Goal: Task Accomplishment & Management: Use online tool/utility

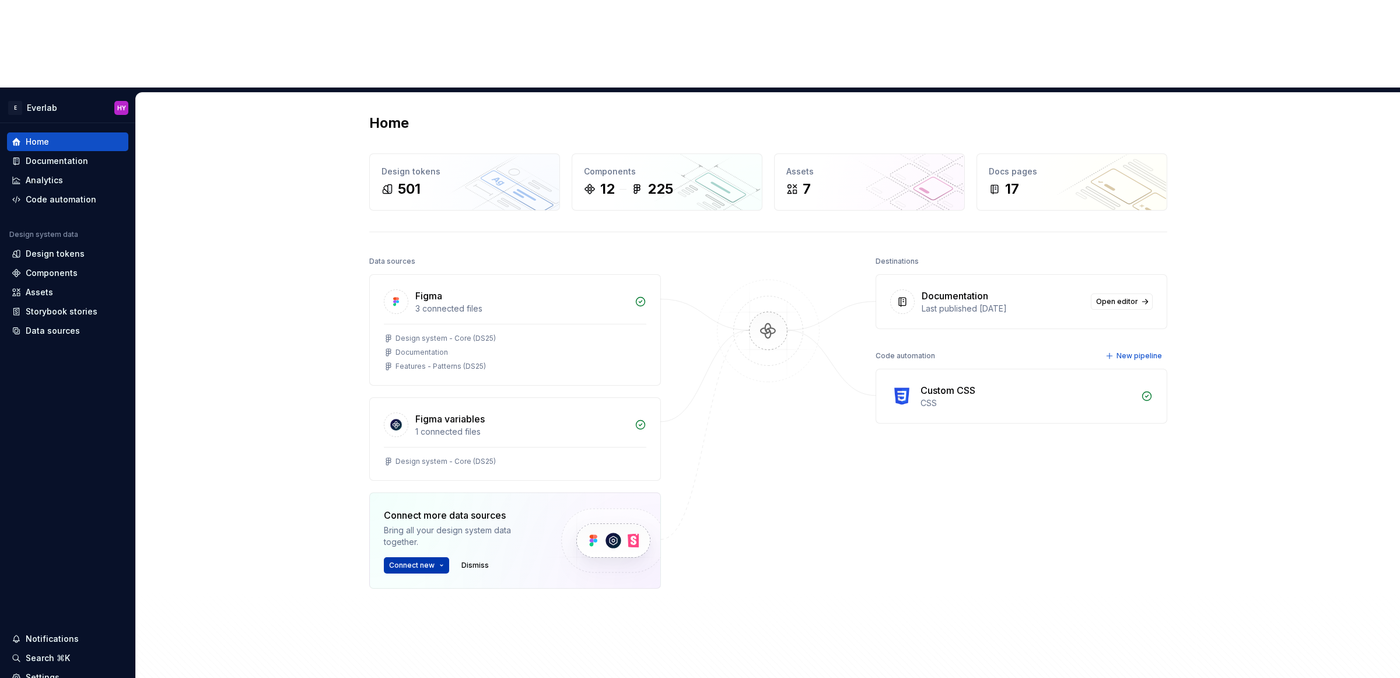
click at [443, 557] on button "Connect new" at bounding box center [416, 565] width 65 height 16
click at [681, 544] on div "Data sources Figma 3 connected files Design system - Core (DS25) Documentation …" at bounding box center [768, 479] width 798 height 453
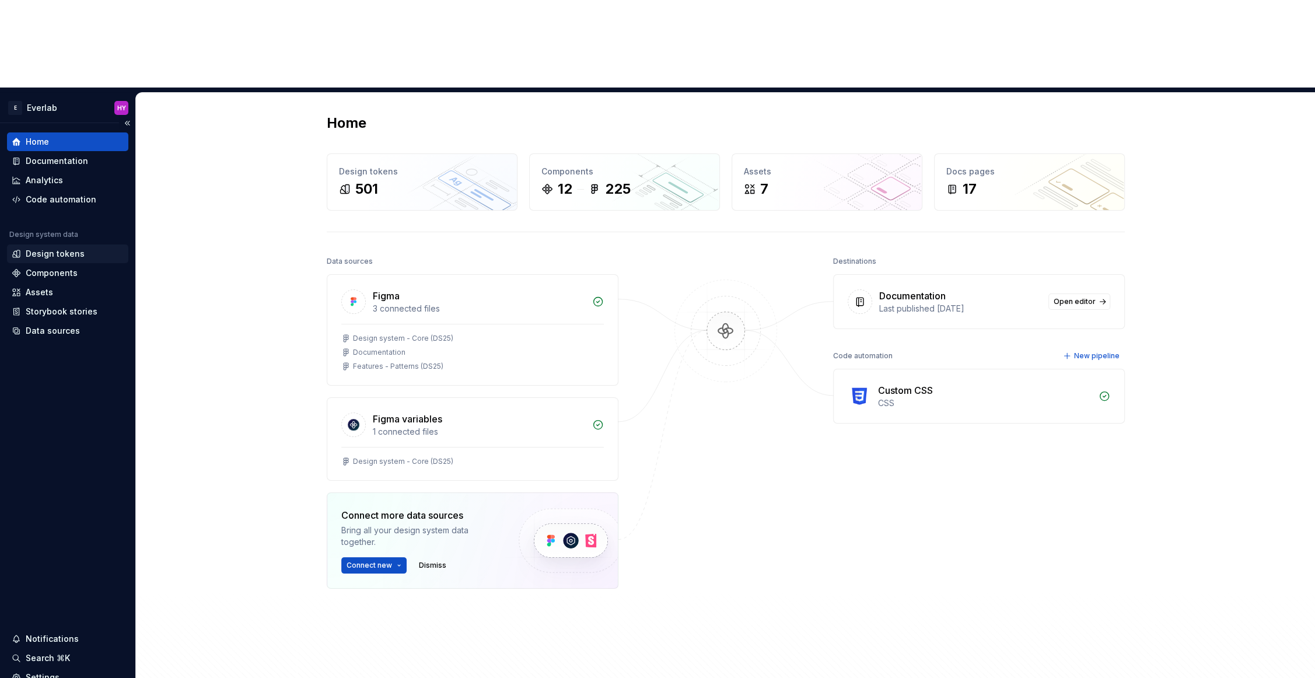
click at [82, 248] on div "Design tokens" at bounding box center [68, 254] width 112 height 12
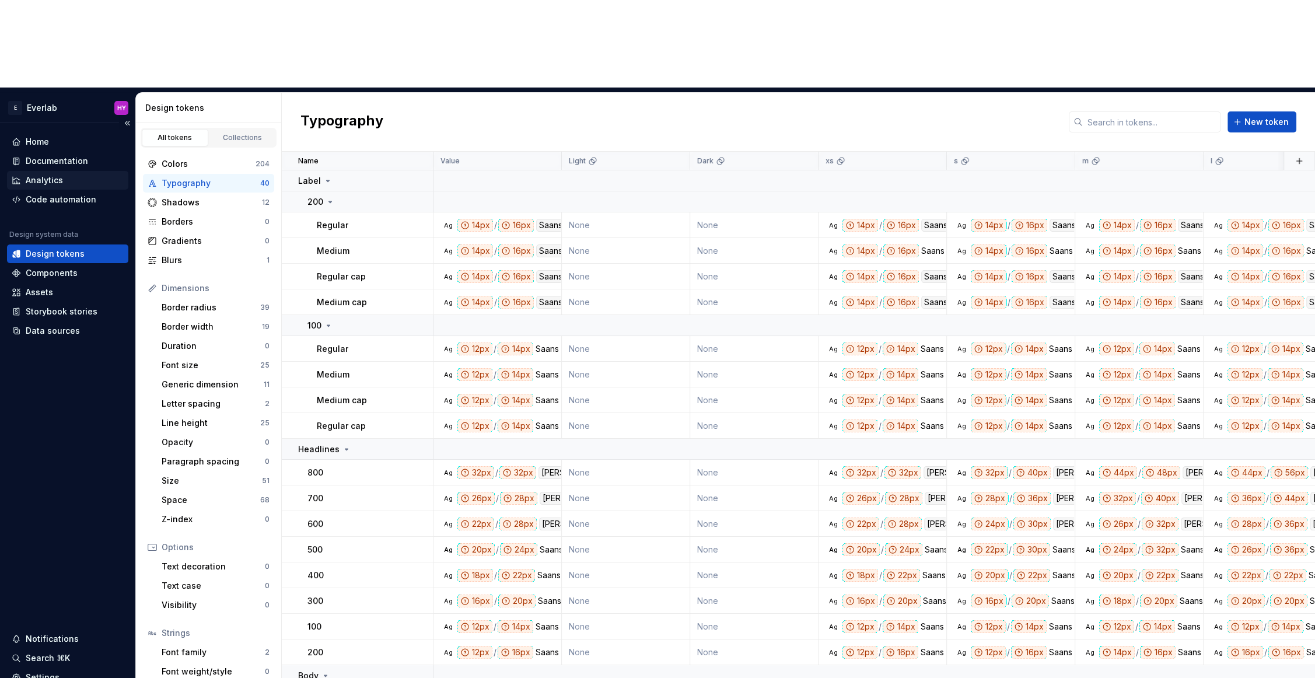
click at [85, 174] on div "Analytics" at bounding box center [68, 180] width 112 height 12
click at [88, 194] on div "Code automation" at bounding box center [61, 200] width 71 height 12
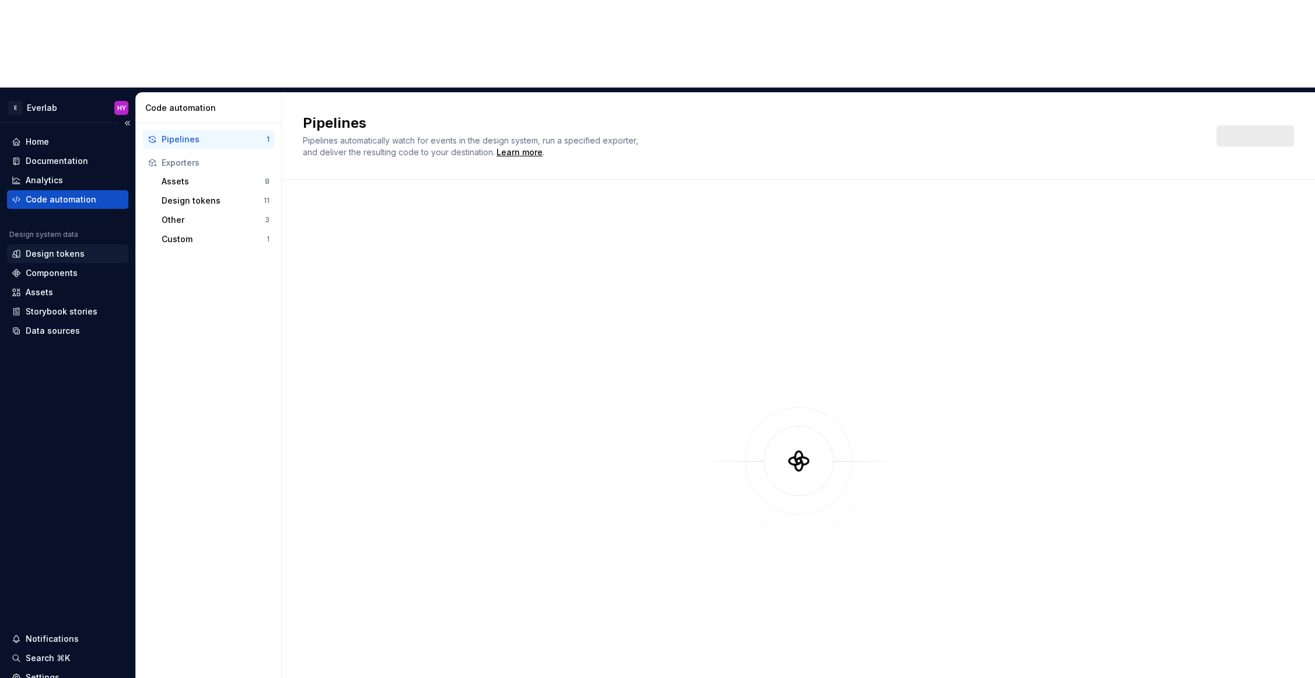
click at [99, 248] on div "Design tokens" at bounding box center [68, 254] width 112 height 12
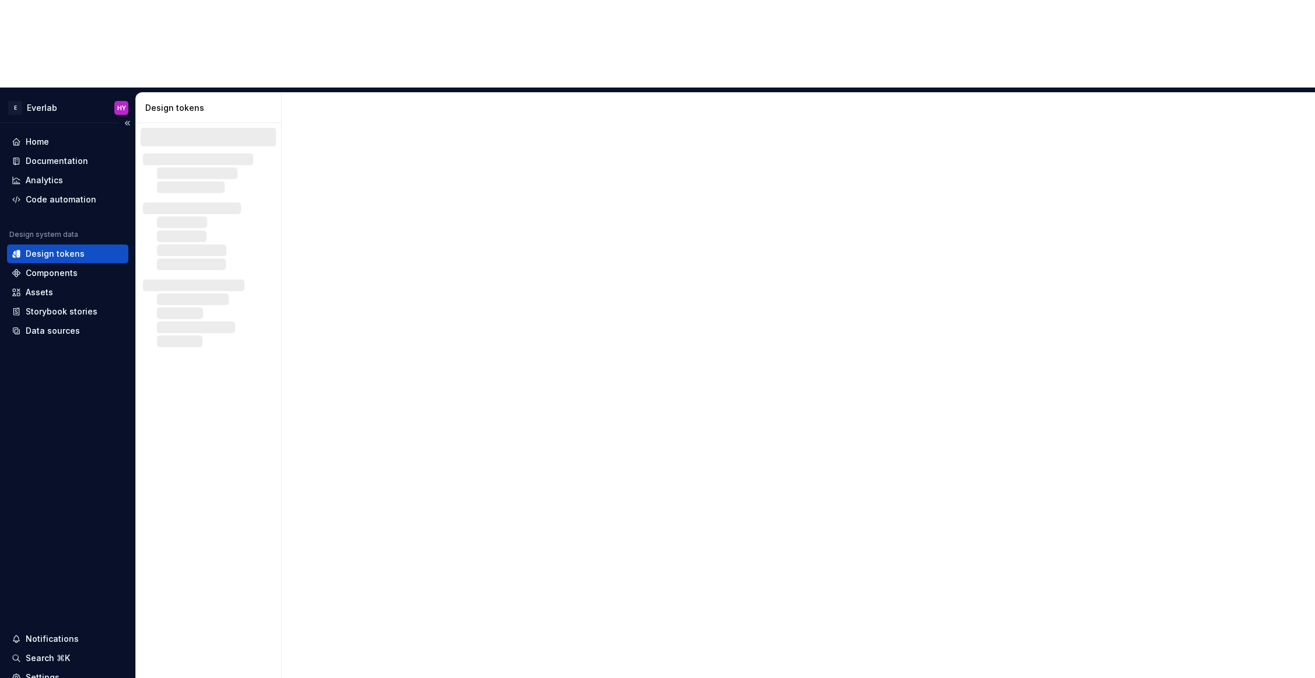
click at [95, 248] on div "Design tokens" at bounding box center [68, 254] width 112 height 12
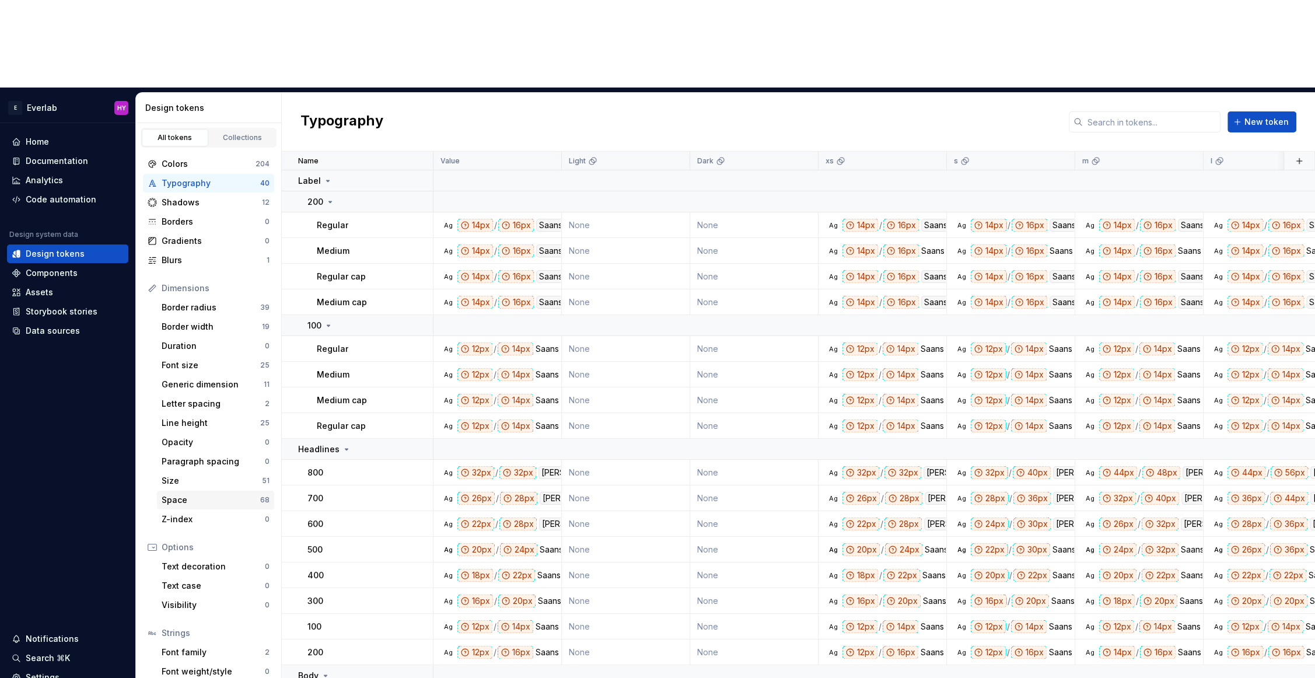
click at [214, 494] on div "Space" at bounding box center [211, 500] width 99 height 12
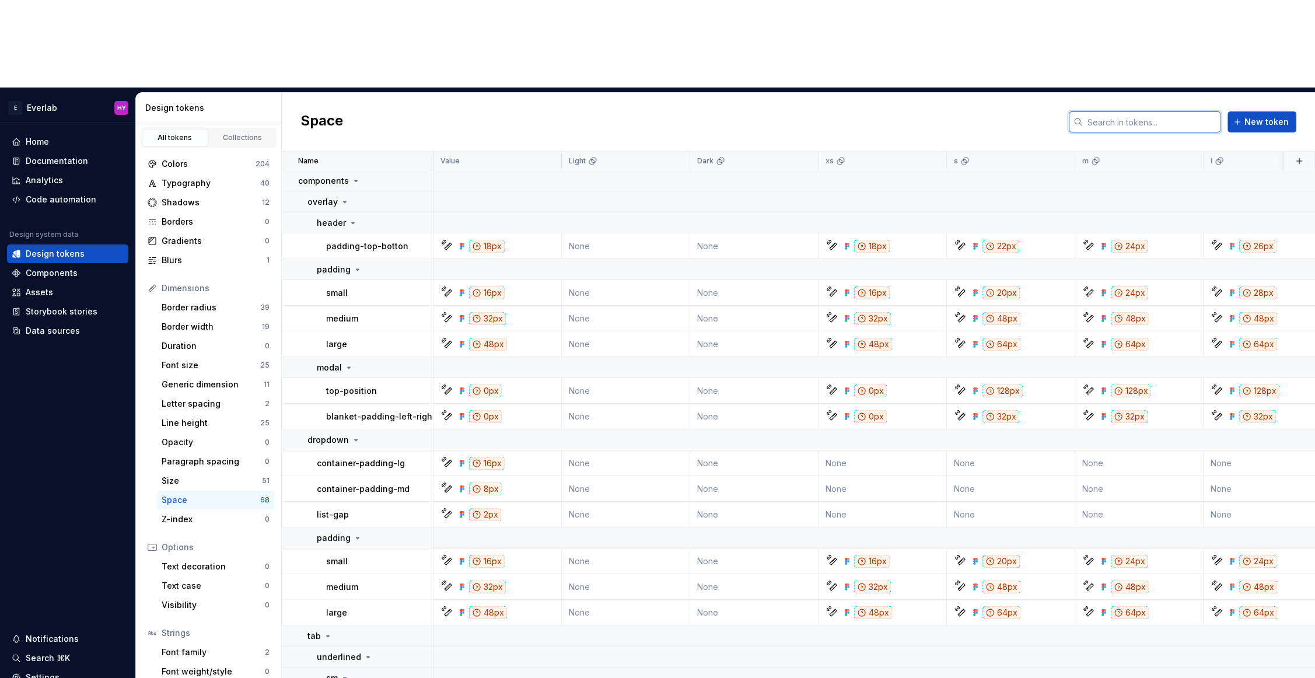
click at [1093, 111] on input "text" at bounding box center [1152, 121] width 138 height 21
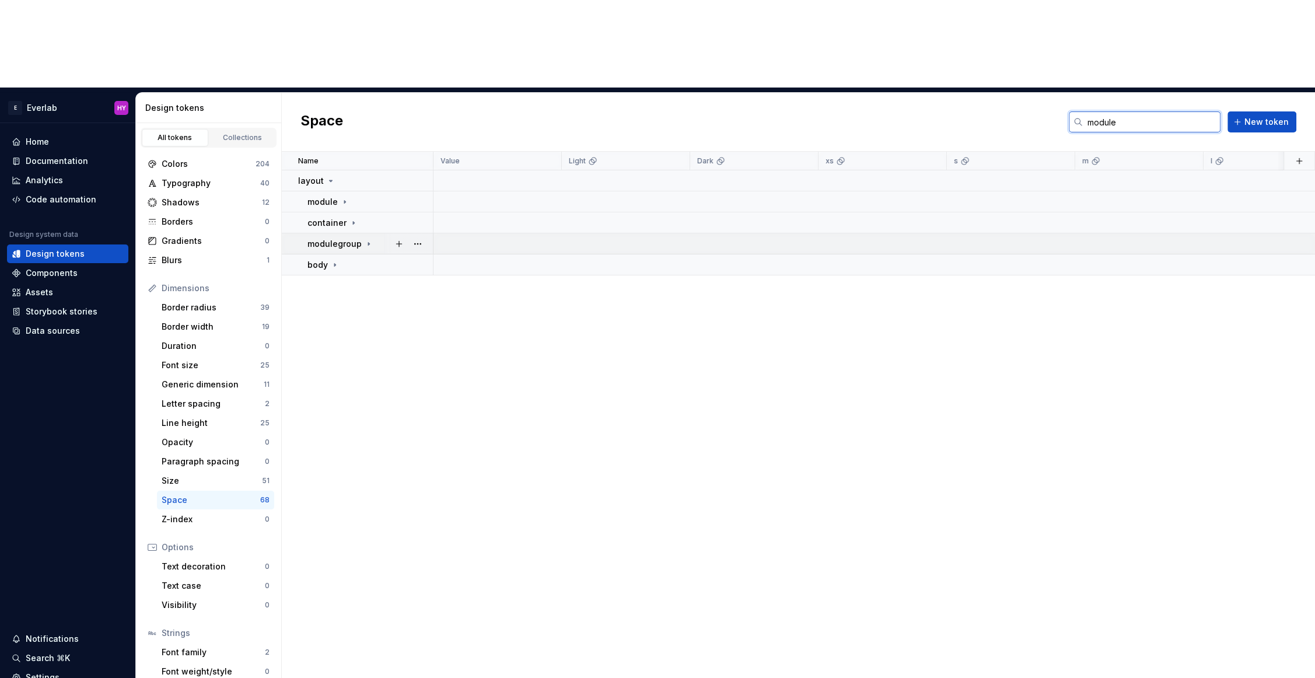
type input "module"
click at [370, 239] on icon at bounding box center [368, 243] width 9 height 9
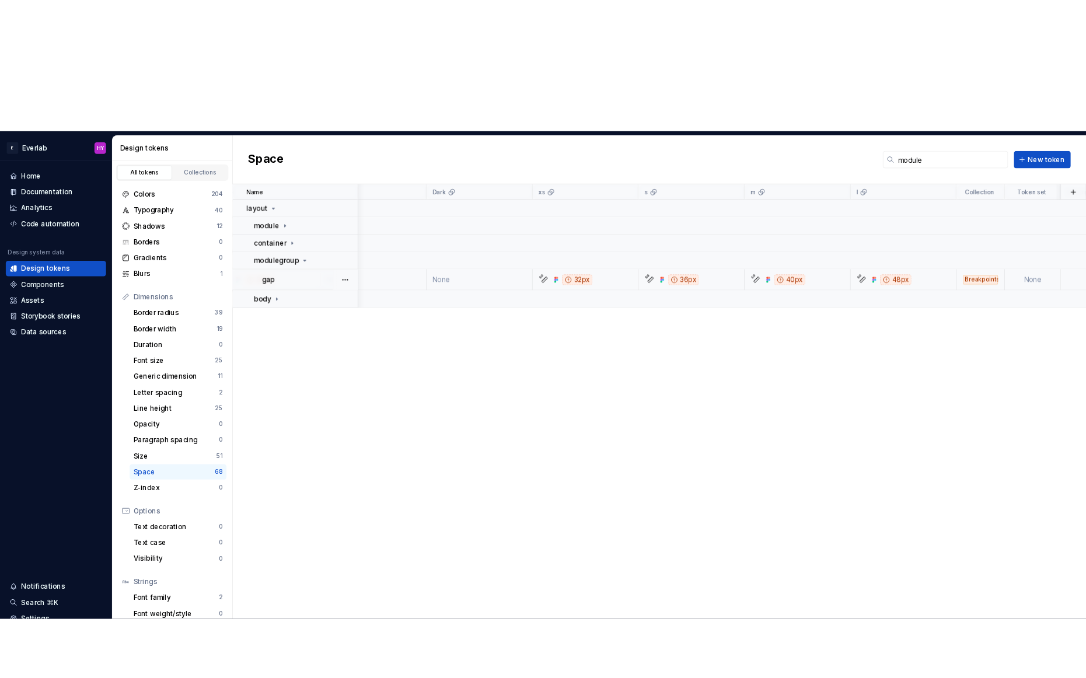
scroll to position [0, 179]
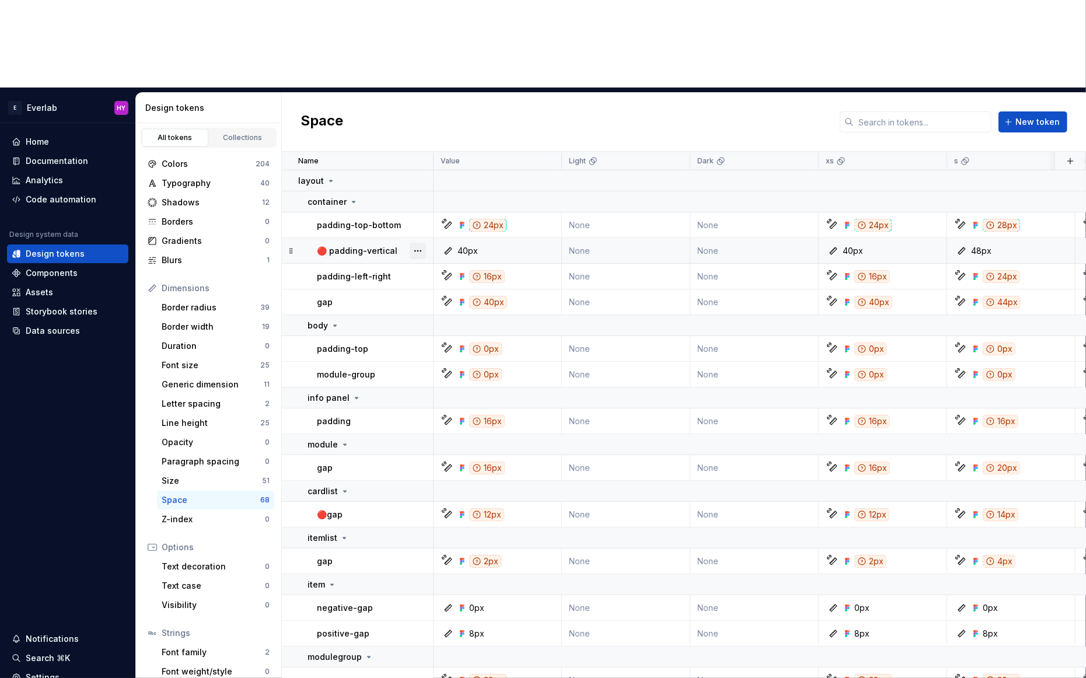
click at [418, 243] on button "button" at bounding box center [418, 251] width 16 height 16
click at [431, 232] on div "Delete token" at bounding box center [469, 228] width 76 height 12
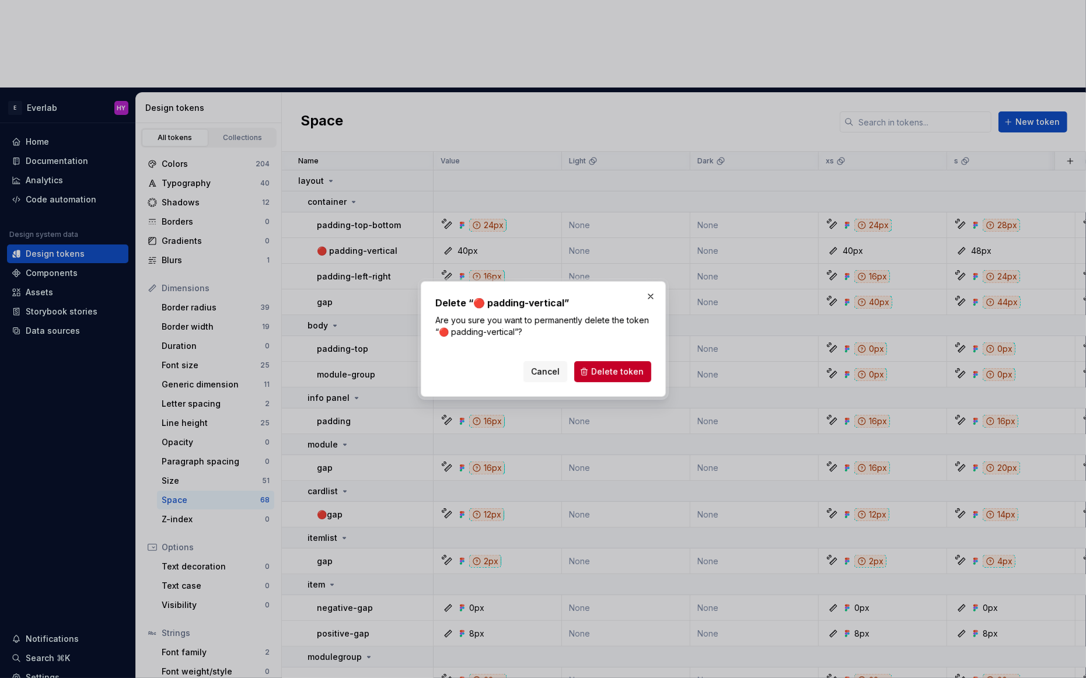
click at [602, 369] on span "Delete token" at bounding box center [617, 372] width 53 height 12
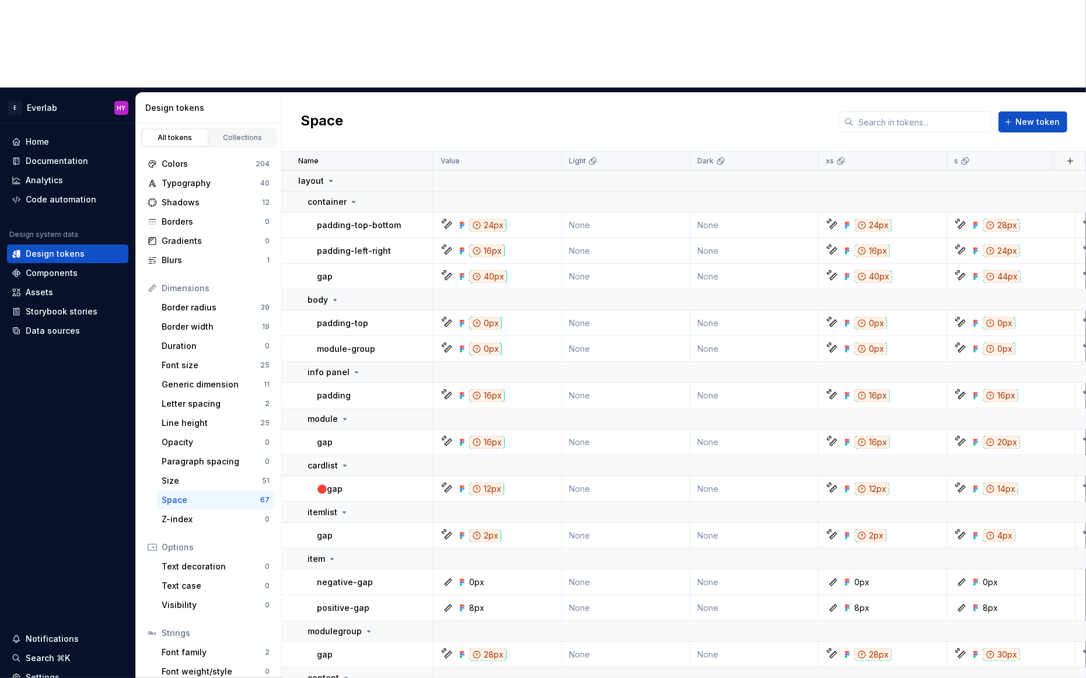
click at [416, 481] on button "button" at bounding box center [418, 489] width 16 height 16
click at [334, 399] on html "E Everlab HY Home Documentation Analytics Code automation Design system data De…" at bounding box center [543, 339] width 1086 height 678
click at [927, 111] on input "text" at bounding box center [923, 121] width 138 height 21
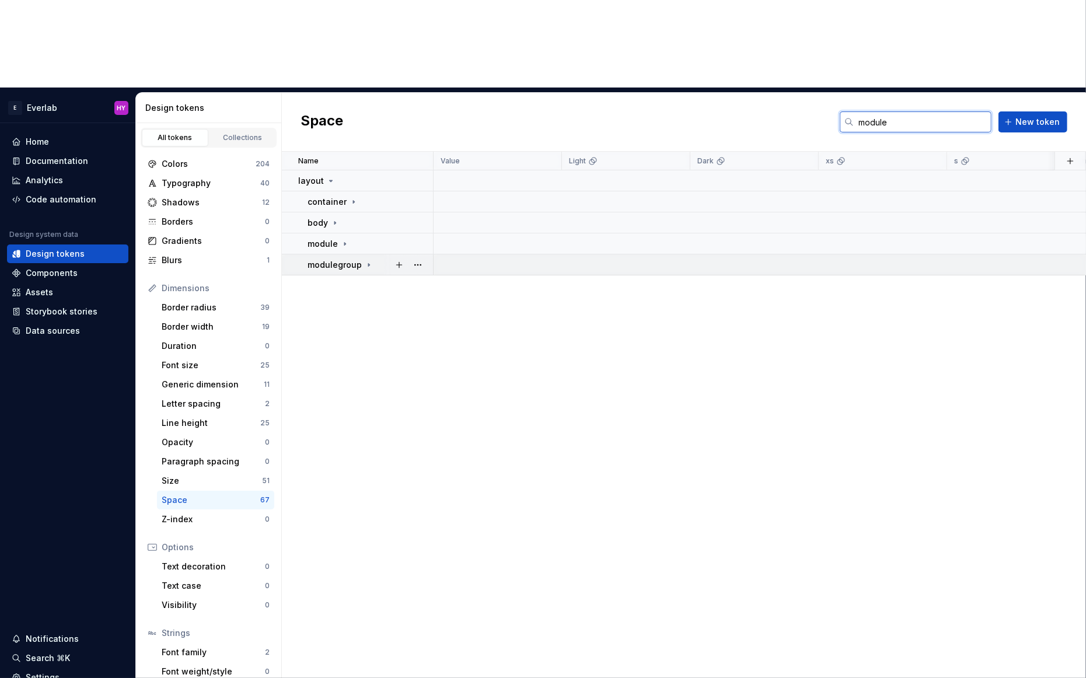
type input "module"
click at [365, 260] on icon at bounding box center [368, 264] width 9 height 9
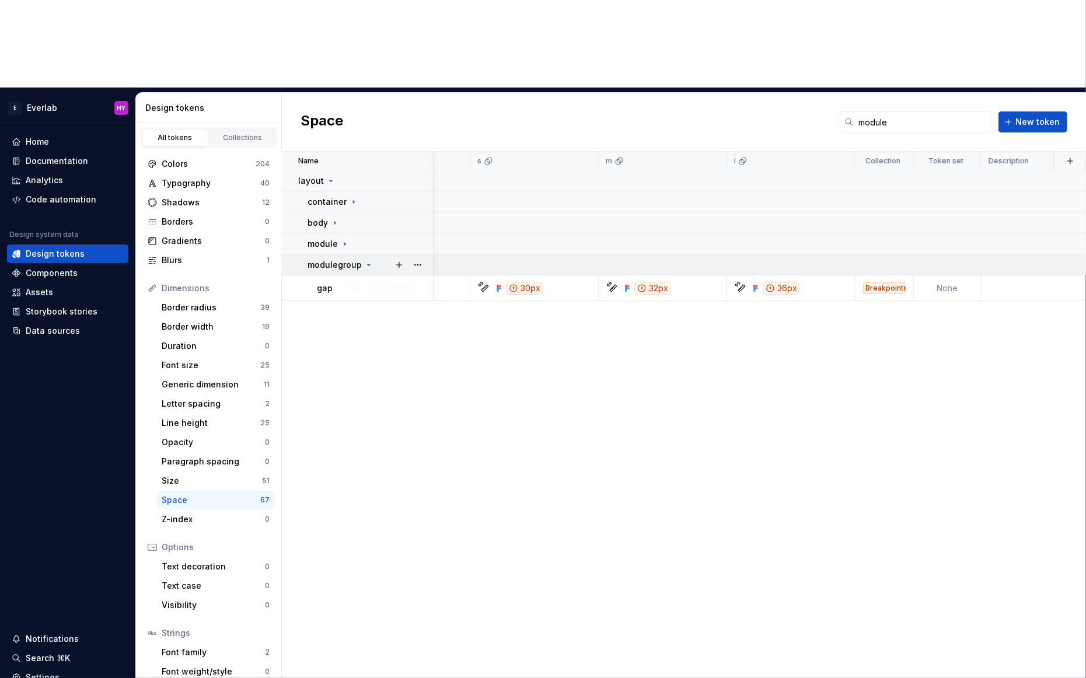
scroll to position [0, 482]
drag, startPoint x: 668, startPoint y: 503, endPoint x: 637, endPoint y: 478, distance: 39.8
click at [668, 503] on div "Name Value Light Dark xs s m l Collection Token set Description Last updated la…" at bounding box center [684, 459] width 804 height 614
click at [35, 194] on div "Code automation" at bounding box center [61, 200] width 71 height 12
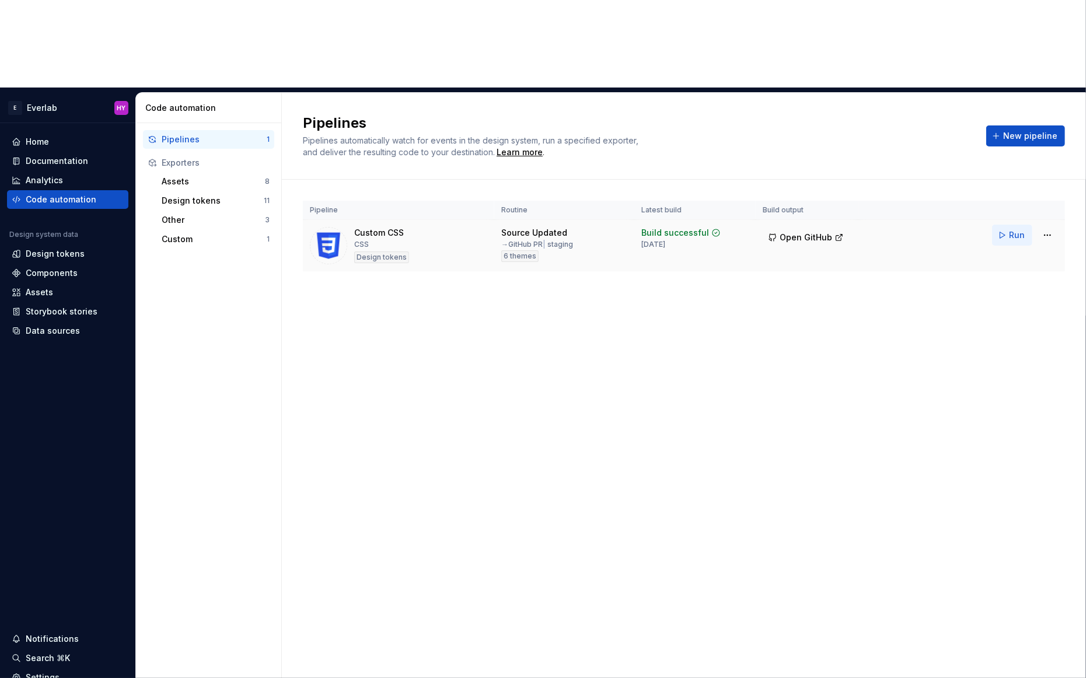
click at [1005, 225] on button "Run" at bounding box center [1012, 235] width 40 height 21
